Goal: Obtain resource: Download file/media

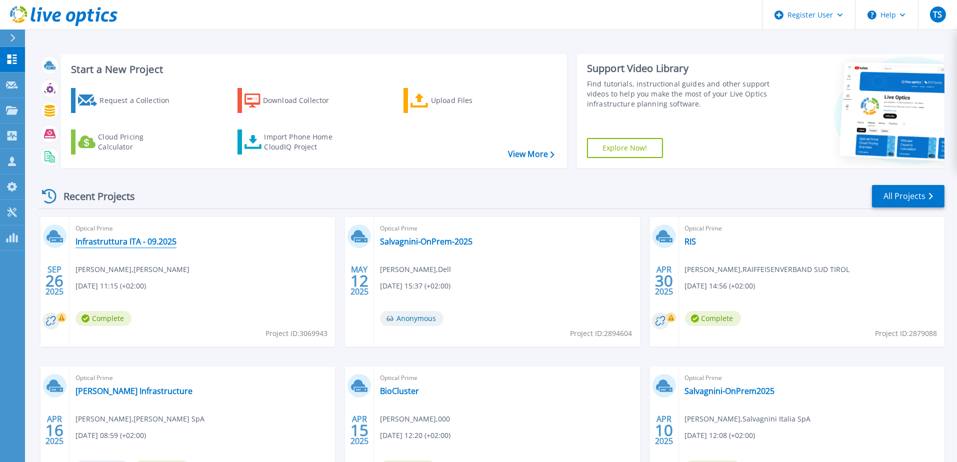
click at [141, 242] on link "Infrastruttura ITA - 09.2025" at bounding box center [126, 242] width 101 height 10
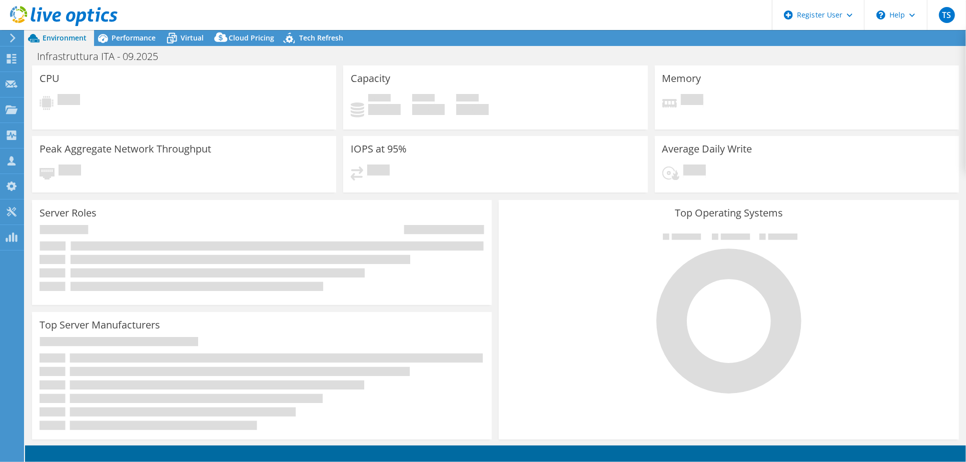
select select "USD"
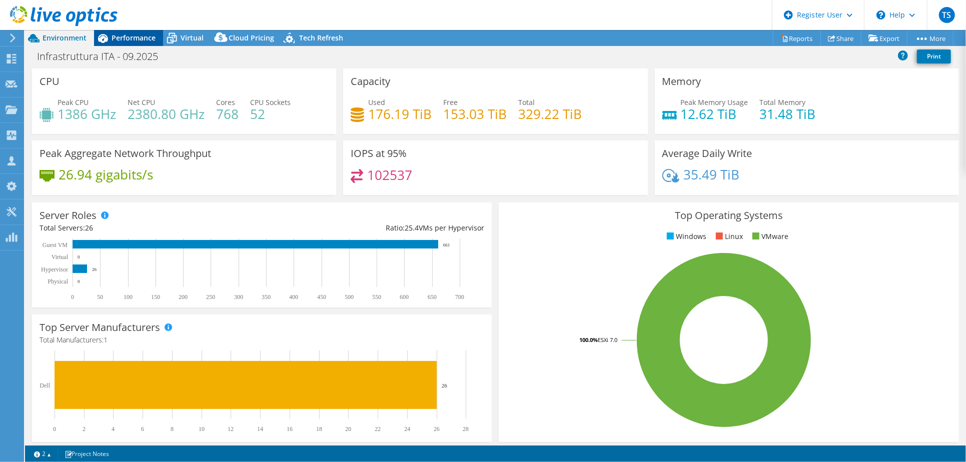
click at [136, 37] on span "Performance" at bounding box center [134, 38] width 44 height 10
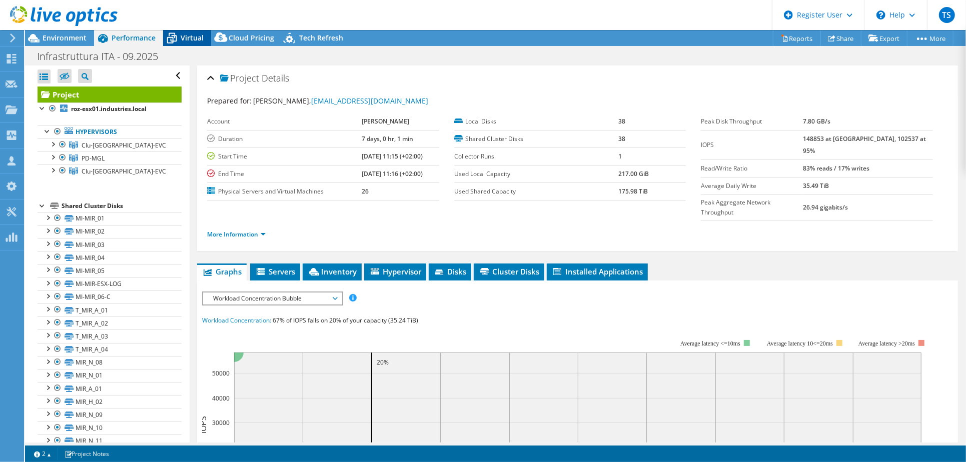
click at [179, 39] on icon at bounding box center [172, 39] width 18 height 18
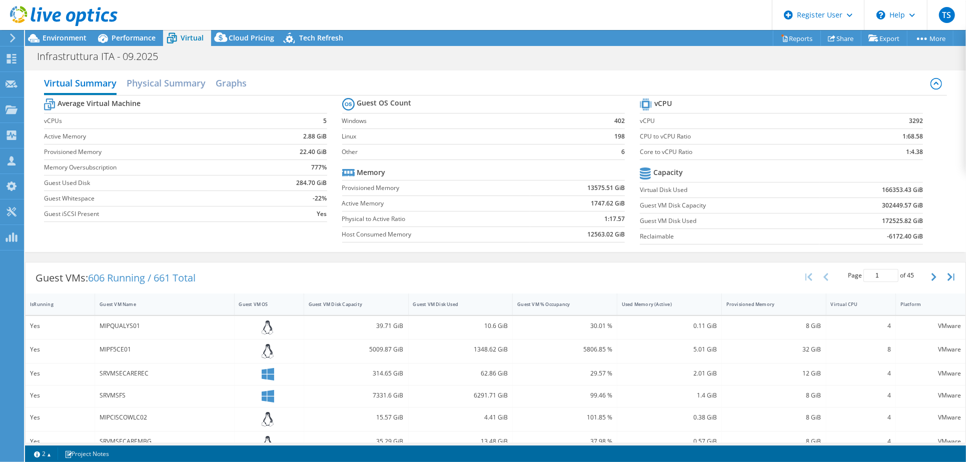
click at [917, 122] on section "vCPU vCPU 3292 CPU to vCPU Ratio 1:68.58 Core to vCPU Ratio 1:4.38 Capacity Vir…" at bounding box center [789, 173] width 298 height 154
click at [79, 35] on span "Environment" at bounding box center [65, 38] width 44 height 10
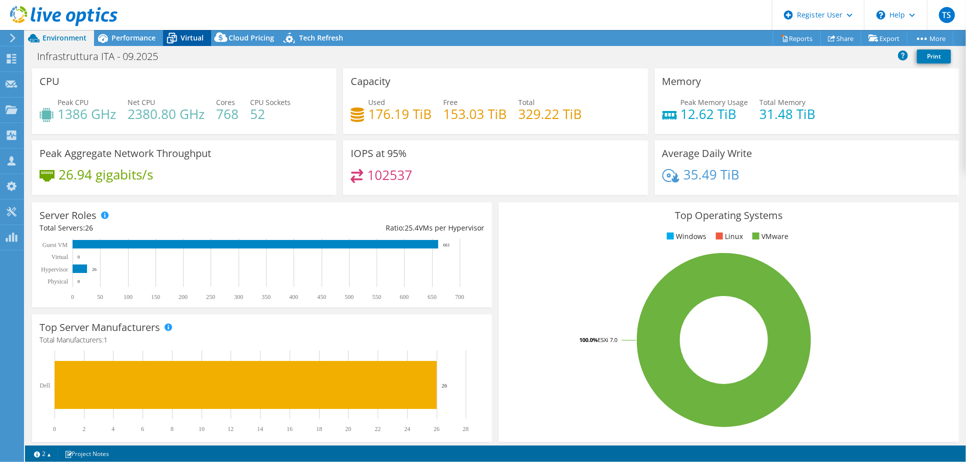
click at [180, 40] on icon at bounding box center [172, 39] width 18 height 18
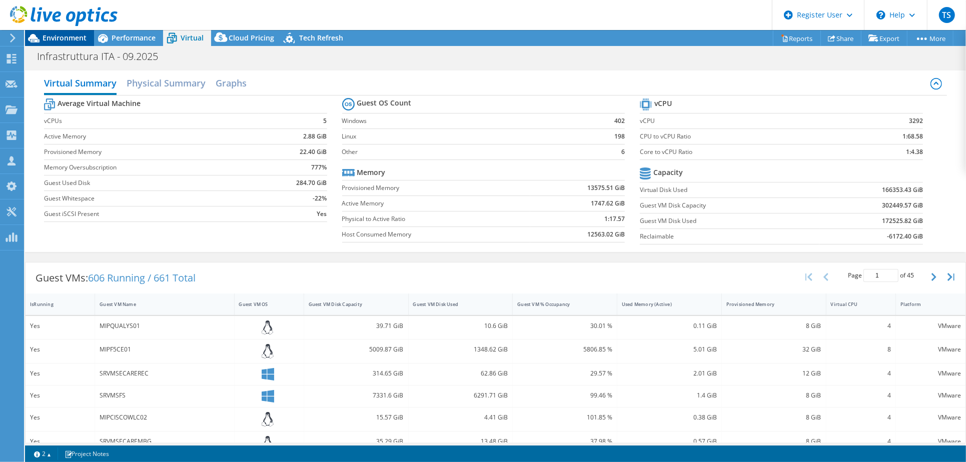
click at [58, 39] on span "Environment" at bounding box center [65, 38] width 44 height 10
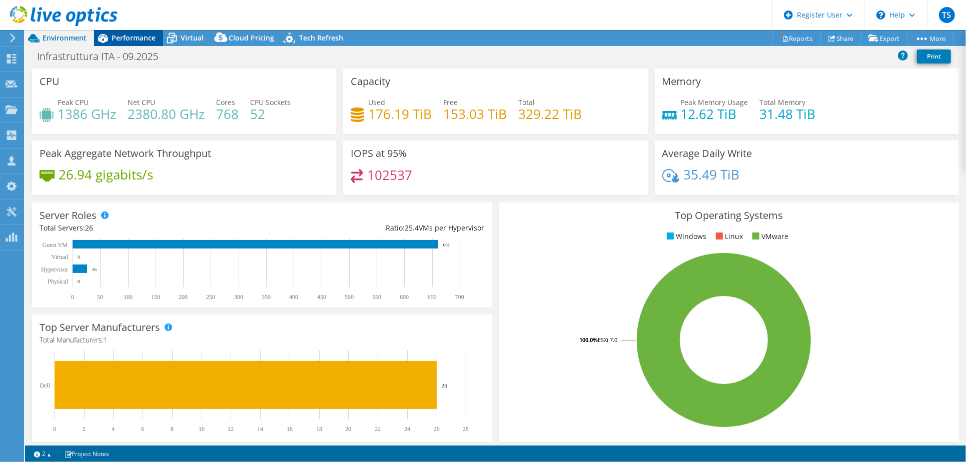
click at [132, 37] on span "Performance" at bounding box center [134, 38] width 44 height 10
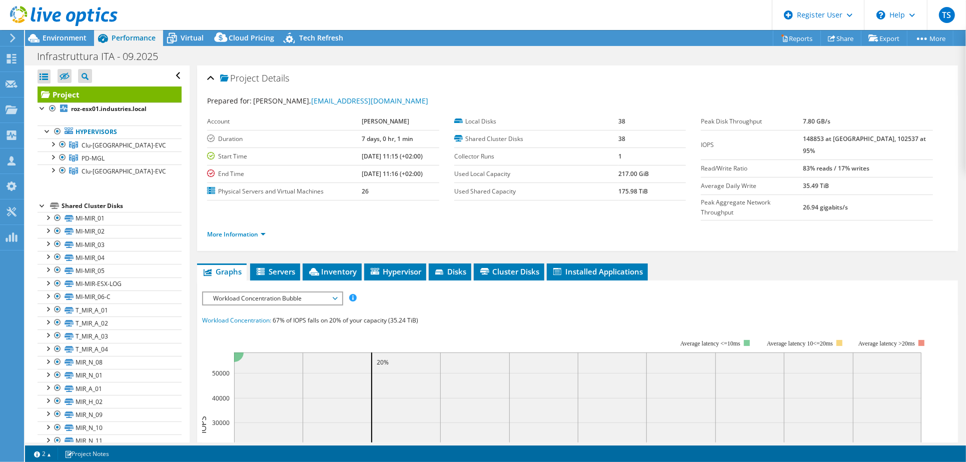
click at [245, 293] on span "Workload Concentration Bubble" at bounding box center [272, 299] width 129 height 12
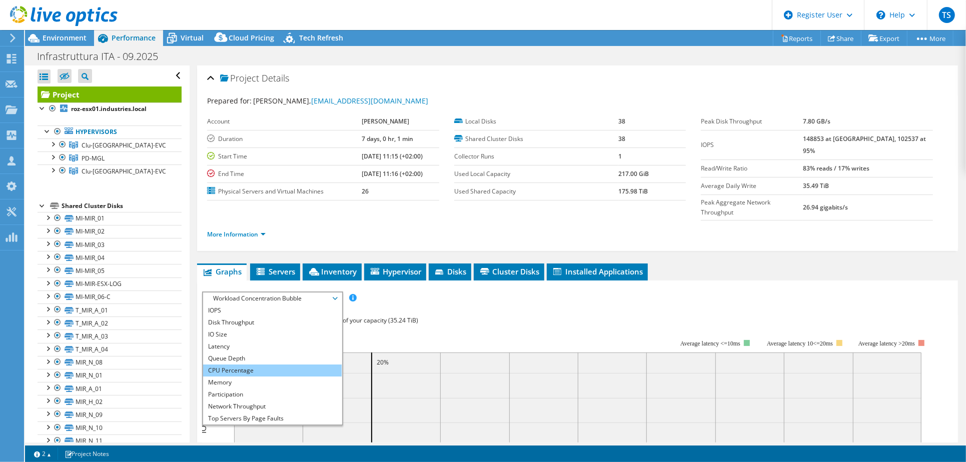
click at [257, 365] on li "CPU Percentage" at bounding box center [272, 371] width 139 height 12
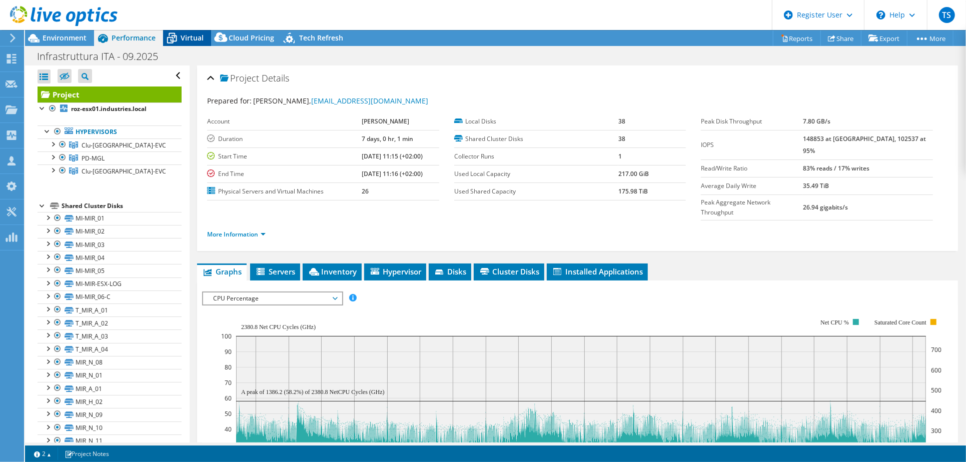
click at [189, 33] on span "Virtual" at bounding box center [192, 38] width 23 height 10
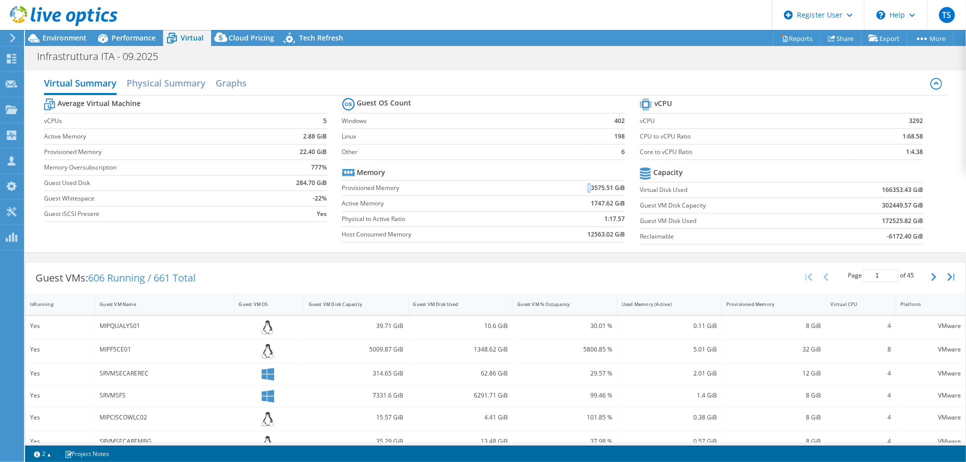
drag, startPoint x: 587, startPoint y: 187, endPoint x: 580, endPoint y: 186, distance: 7.5
click at [580, 186] on td "13575.51 GiB" at bounding box center [577, 188] width 95 height 16
drag, startPoint x: 580, startPoint y: 186, endPoint x: 589, endPoint y: 236, distance: 50.3
click at [589, 236] on b "12563.02 GiB" at bounding box center [606, 235] width 38 height 10
drag, startPoint x: 589, startPoint y: 236, endPoint x: 588, endPoint y: 242, distance: 6.0
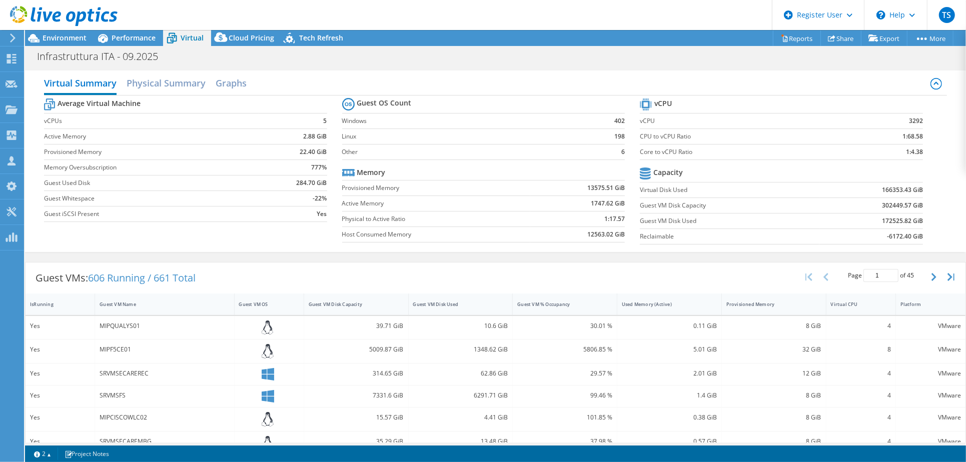
click at [588, 242] on table "Memory Provisioned Memory 13575.51 GiB Active Memory 1747.62 GiB Physical to Ac…" at bounding box center [483, 204] width 283 height 78
drag, startPoint x: 589, startPoint y: 236, endPoint x: 579, endPoint y: 235, distance: 10.0
click at [579, 235] on td "12563.02 GiB" at bounding box center [577, 235] width 95 height 16
click at [609, 27] on header "TS Dell User Tarik Souhair [EMAIL_ADDRESS][DOMAIN_NAME] Dell My Profile Log Out…" at bounding box center [483, 15] width 966 height 30
click at [139, 39] on span "Performance" at bounding box center [134, 38] width 44 height 10
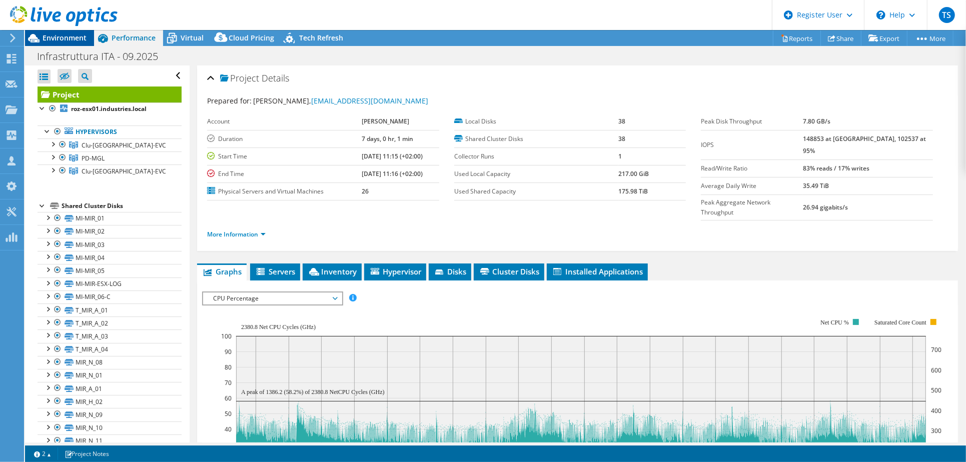
click at [52, 34] on span "Environment" at bounding box center [65, 38] width 44 height 10
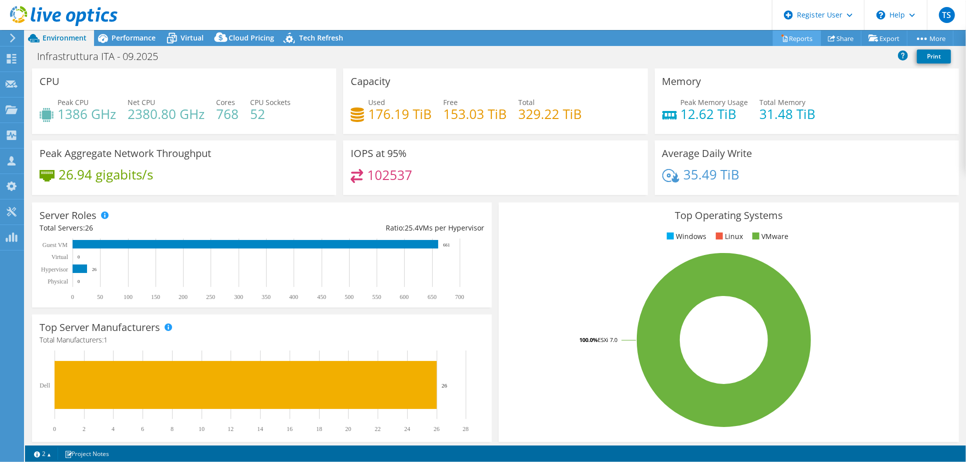
click at [788, 35] on link "Reports" at bounding box center [797, 39] width 48 height 16
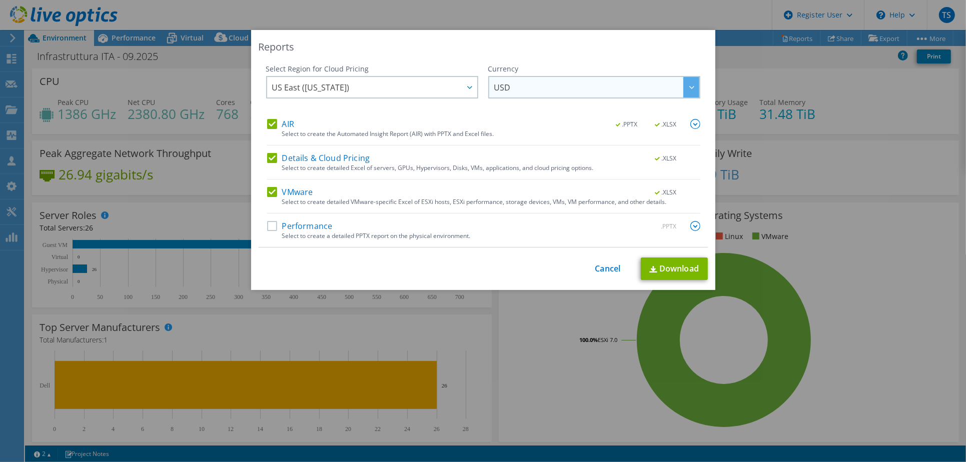
click at [518, 81] on span "USD" at bounding box center [596, 87] width 205 height 21
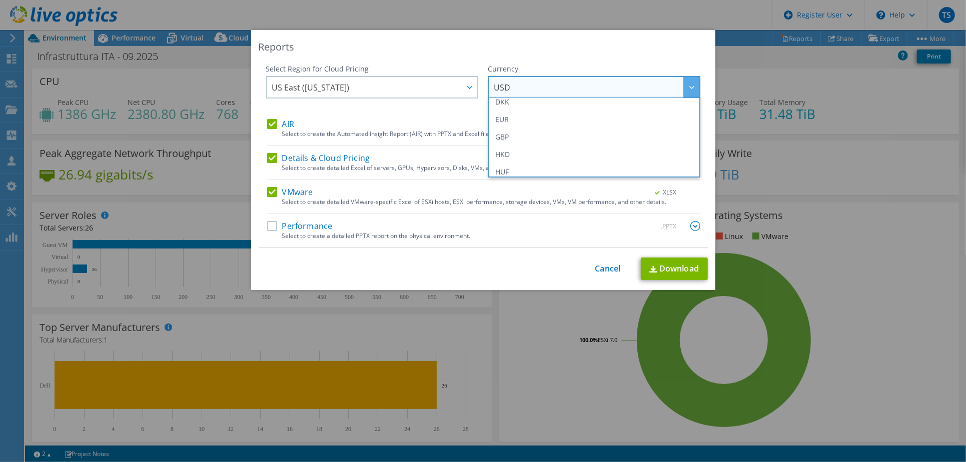
scroll to position [111, 0]
drag, startPoint x: 502, startPoint y: 137, endPoint x: 463, endPoint y: 121, distance: 42.6
click at [502, 137] on li "EUR" at bounding box center [594, 138] width 207 height 18
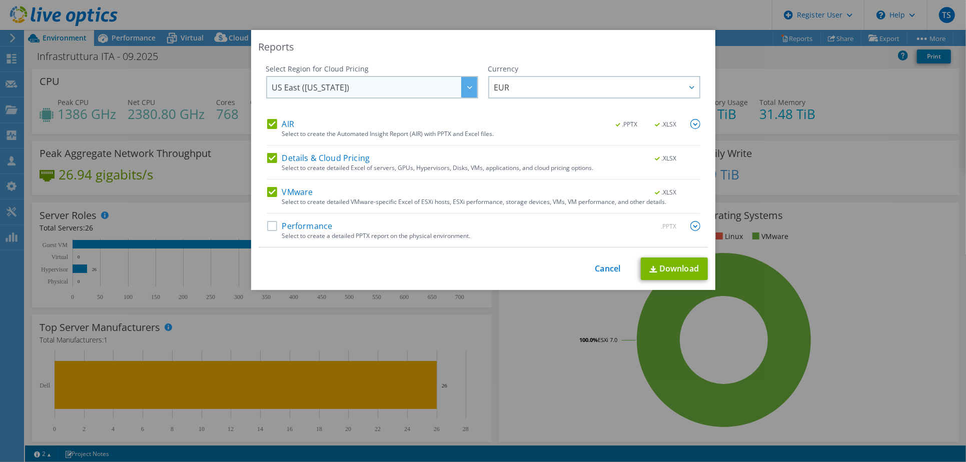
click at [342, 90] on span "US East ([US_STATE])" at bounding box center [374, 87] width 205 height 21
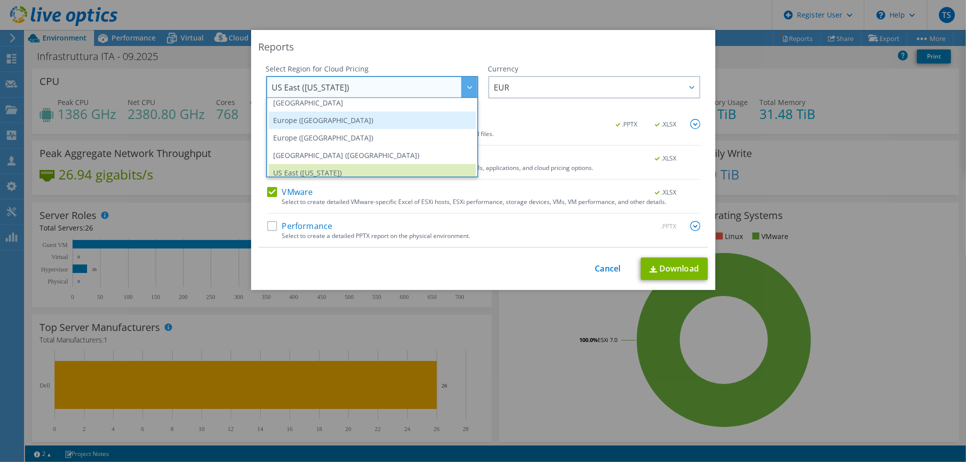
click at [327, 116] on li "Europe ([GEOGRAPHIC_DATA])" at bounding box center [372, 121] width 207 height 18
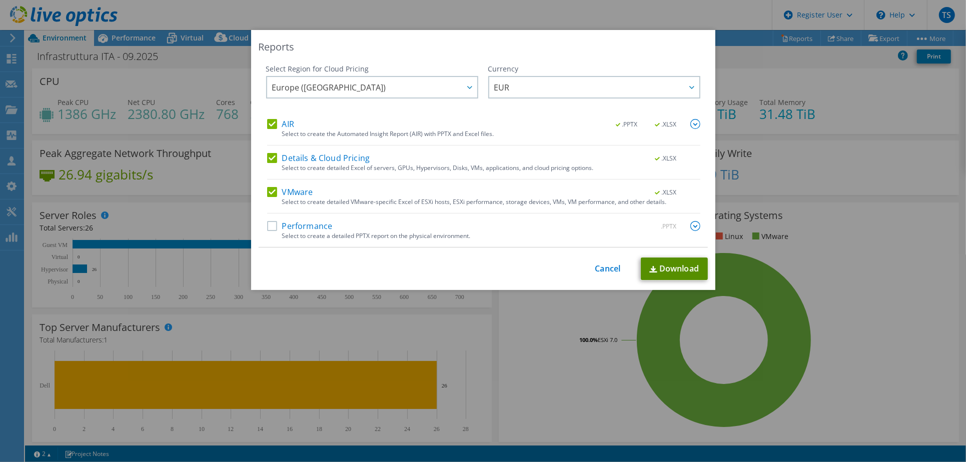
drag, startPoint x: 672, startPoint y: 266, endPoint x: 659, endPoint y: 260, distance: 14.5
click at [672, 266] on link "Download" at bounding box center [674, 269] width 67 height 23
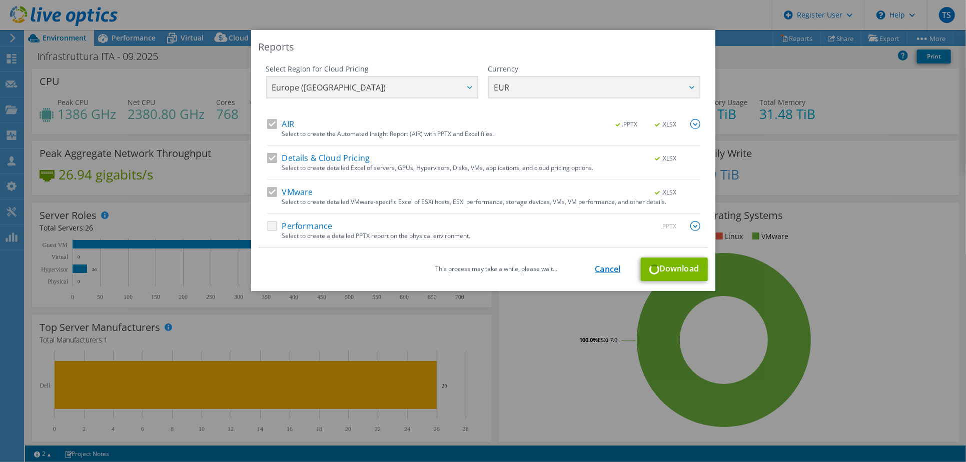
click at [605, 266] on link "Cancel" at bounding box center [608, 270] width 26 height 10
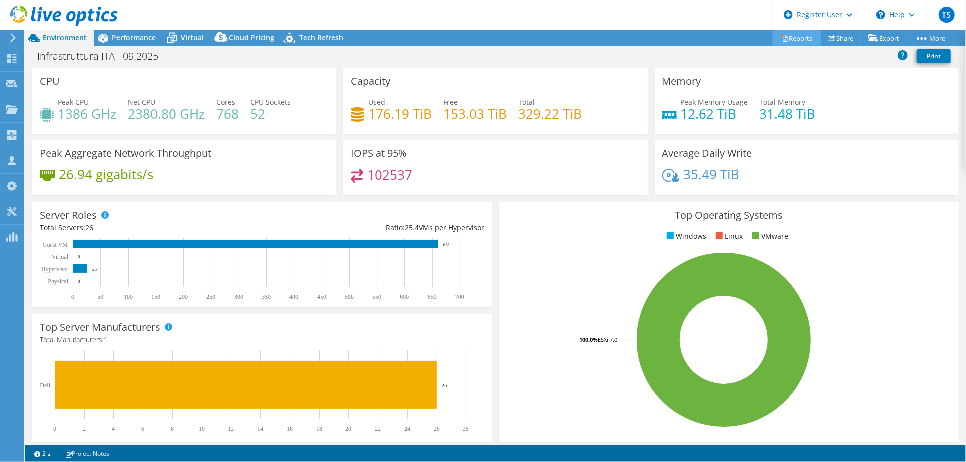
click at [795, 35] on link "Reports" at bounding box center [797, 39] width 48 height 16
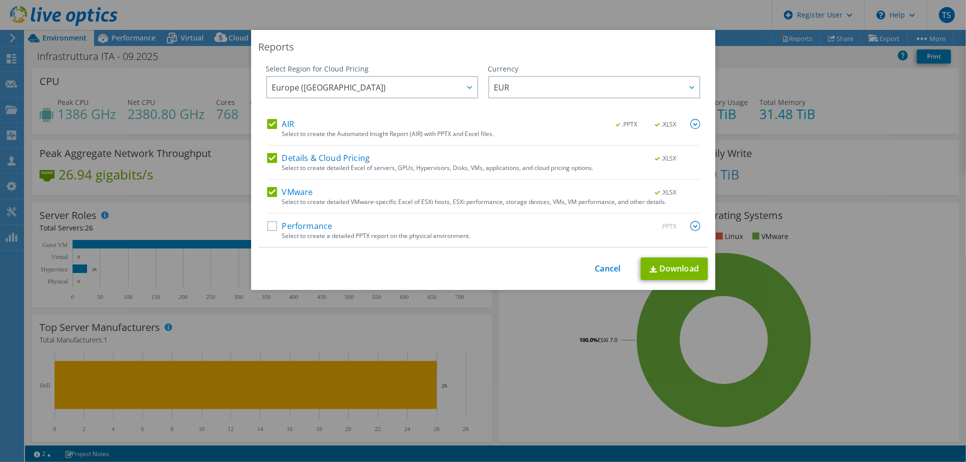
click at [267, 222] on label "Performance" at bounding box center [300, 226] width 66 height 10
click at [0, 0] on input "Performance" at bounding box center [0, 0] width 0 height 0
click at [683, 268] on link "Download" at bounding box center [674, 269] width 67 height 23
